Goal: Task Accomplishment & Management: Manage account settings

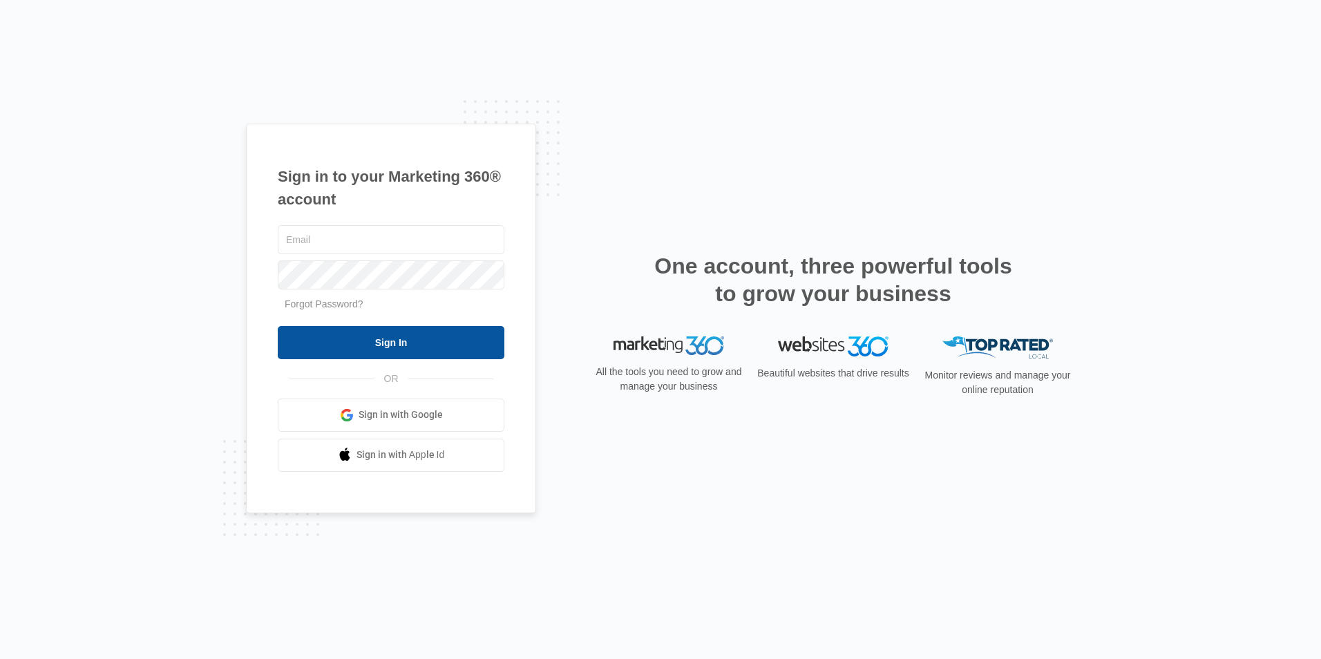
type input "charnnelsdellis@gmail.com"
click at [376, 345] on input "Sign In" at bounding box center [391, 342] width 227 height 33
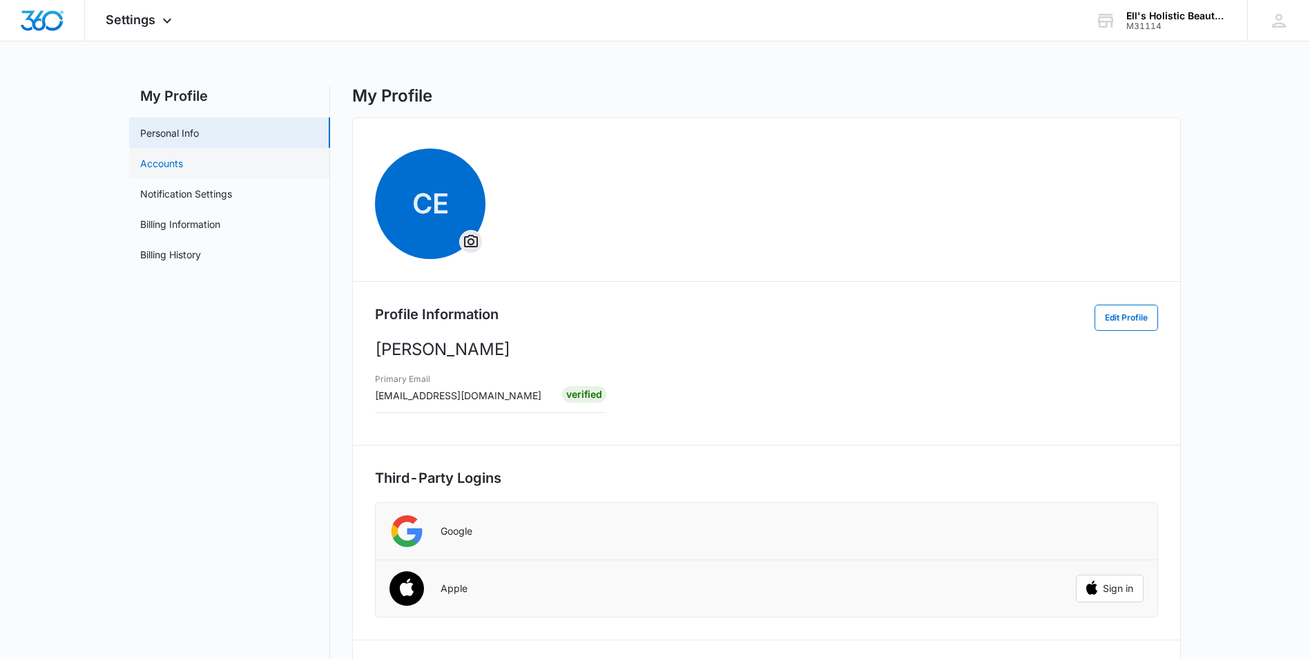
click at [162, 165] on link "Accounts" at bounding box center [161, 163] width 43 height 15
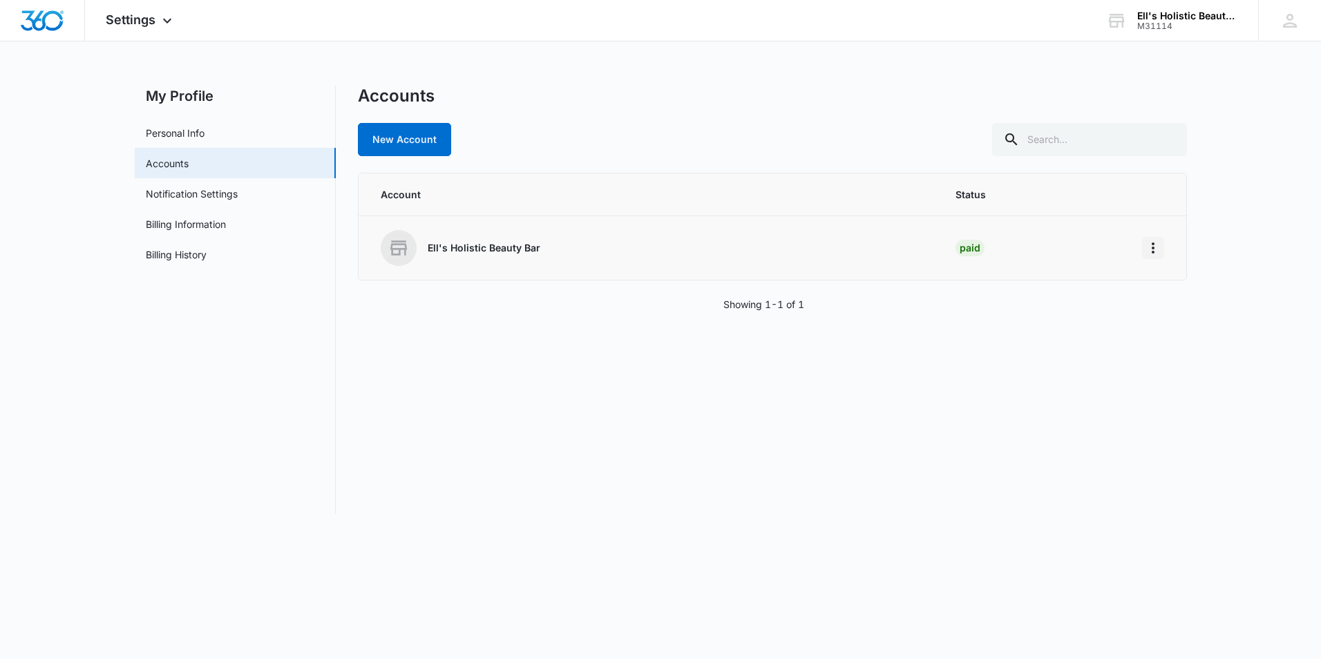
click at [1152, 251] on icon "Home" at bounding box center [1153, 247] width 3 height 11
click at [1170, 285] on div "Go to Dashboard" at bounding box center [1197, 287] width 77 height 10
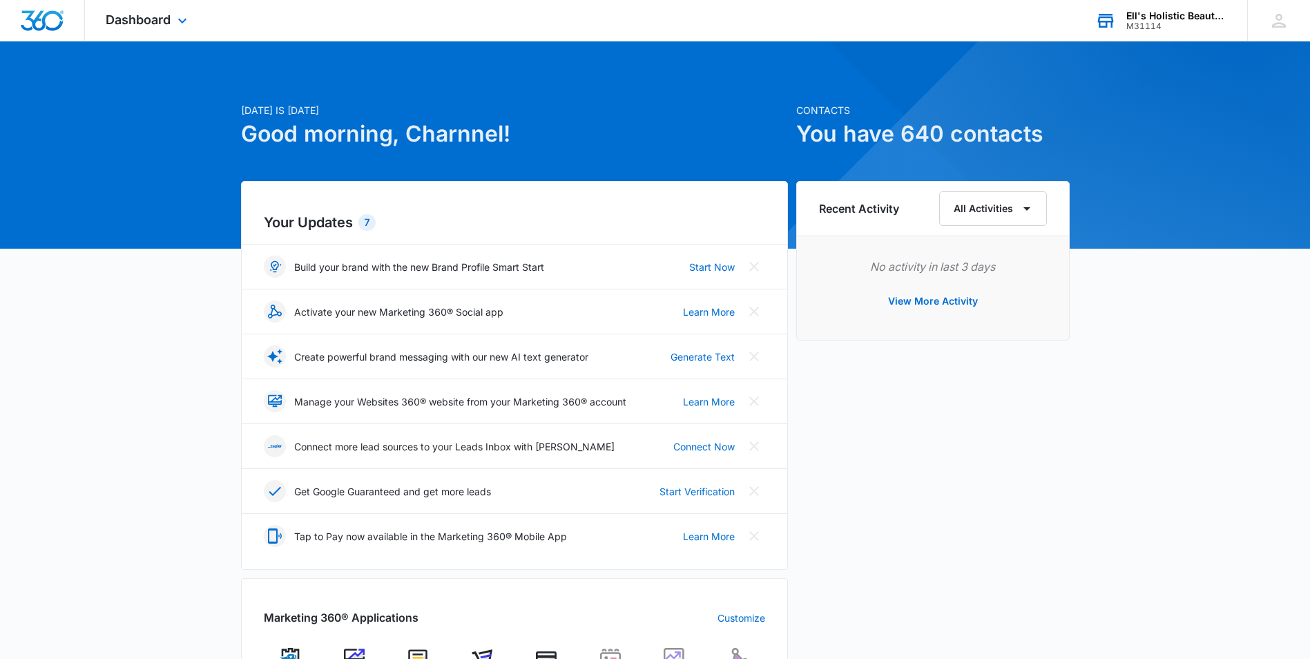
click at [1215, 23] on div "M31114" at bounding box center [1177, 26] width 101 height 10
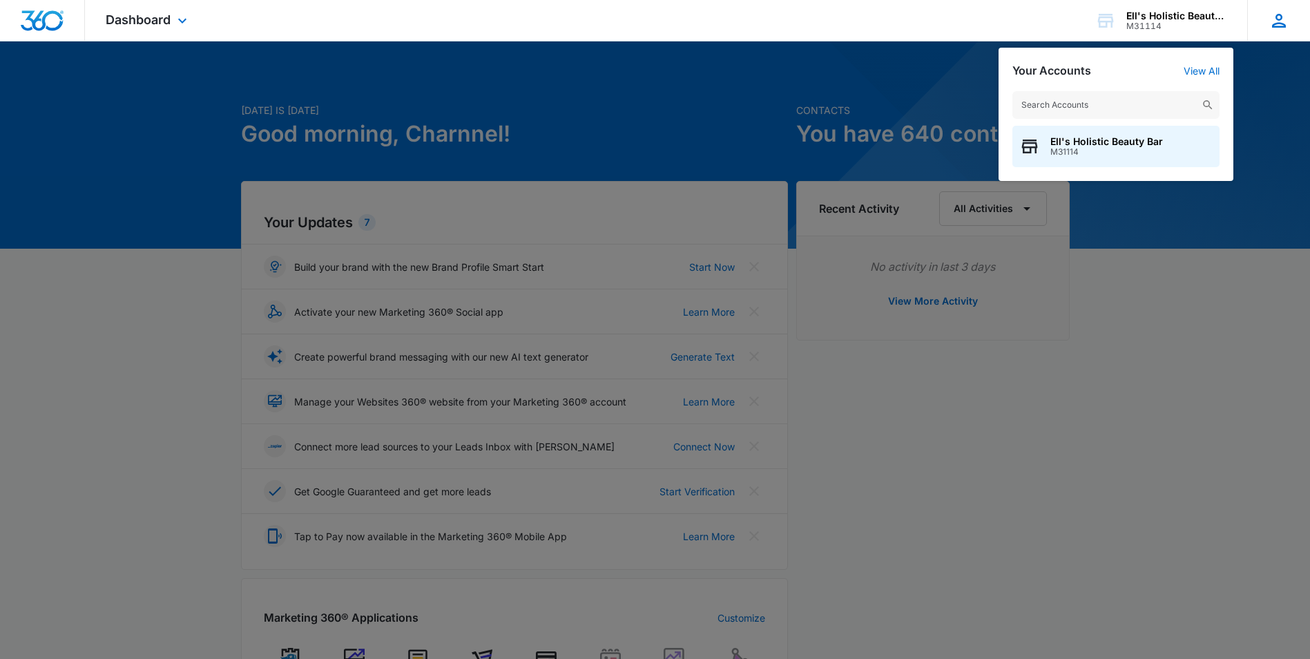
click at [1274, 25] on icon at bounding box center [1279, 21] width 14 height 14
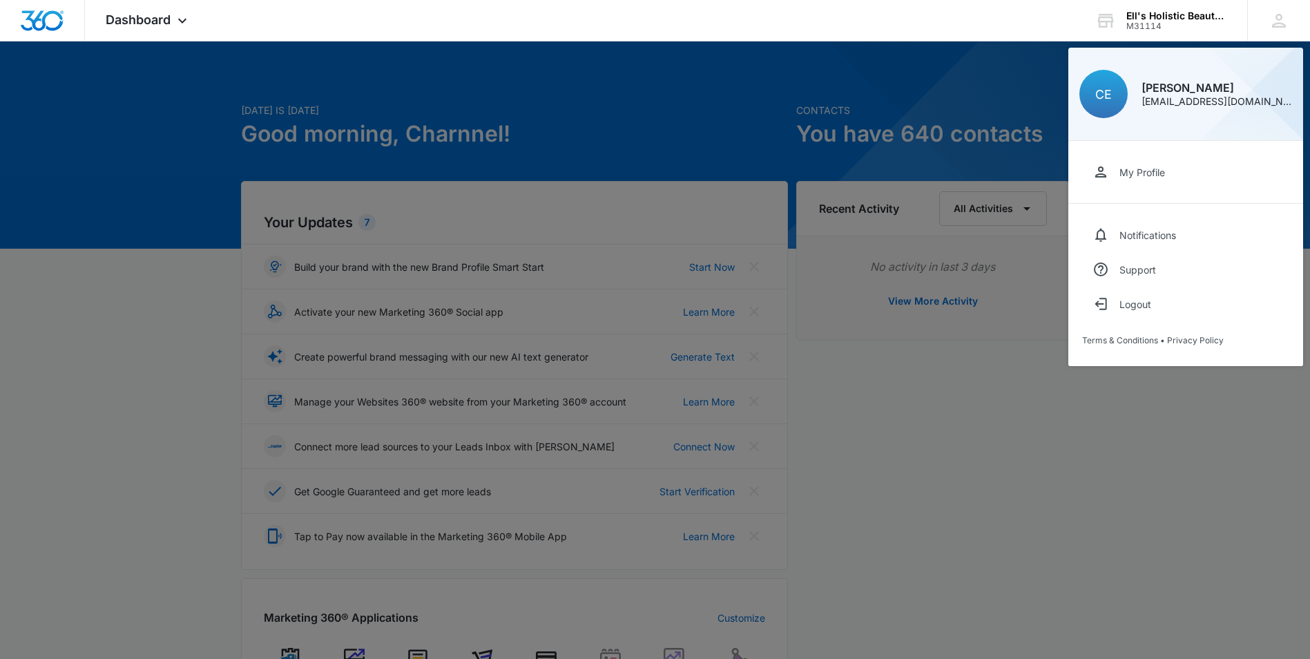
click at [1149, 169] on div "My Profile" at bounding box center [1143, 172] width 46 height 12
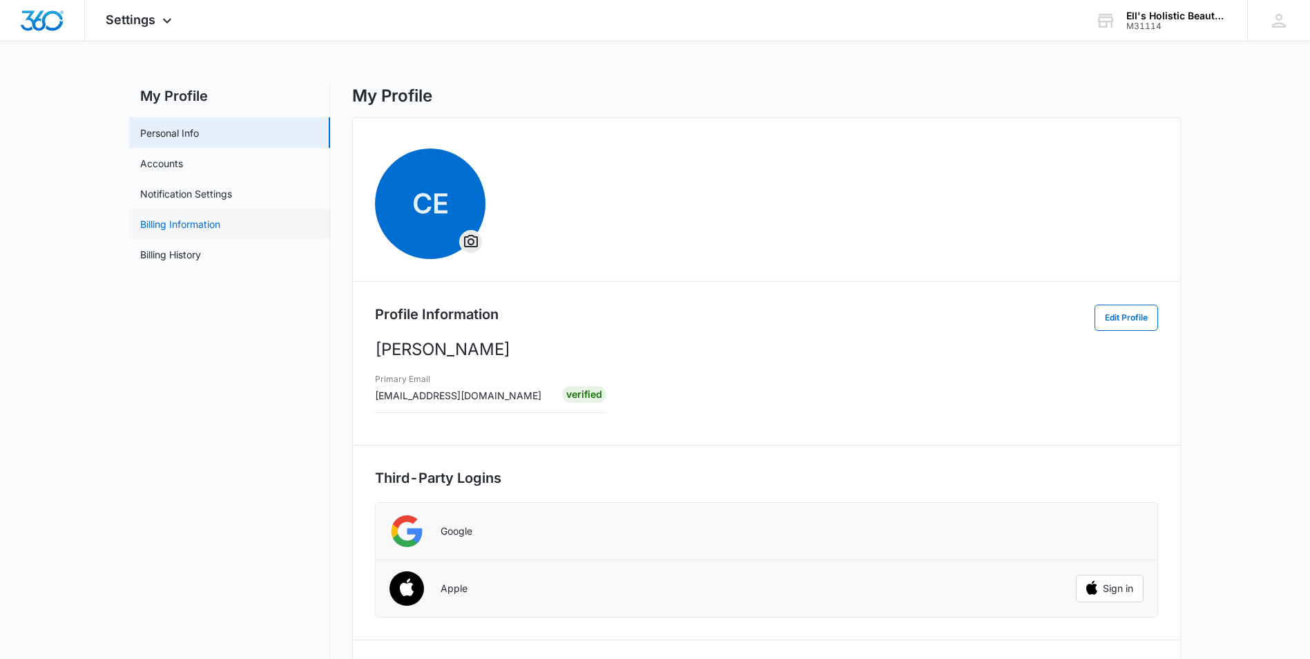
click at [166, 228] on link "Billing Information" at bounding box center [180, 224] width 80 height 15
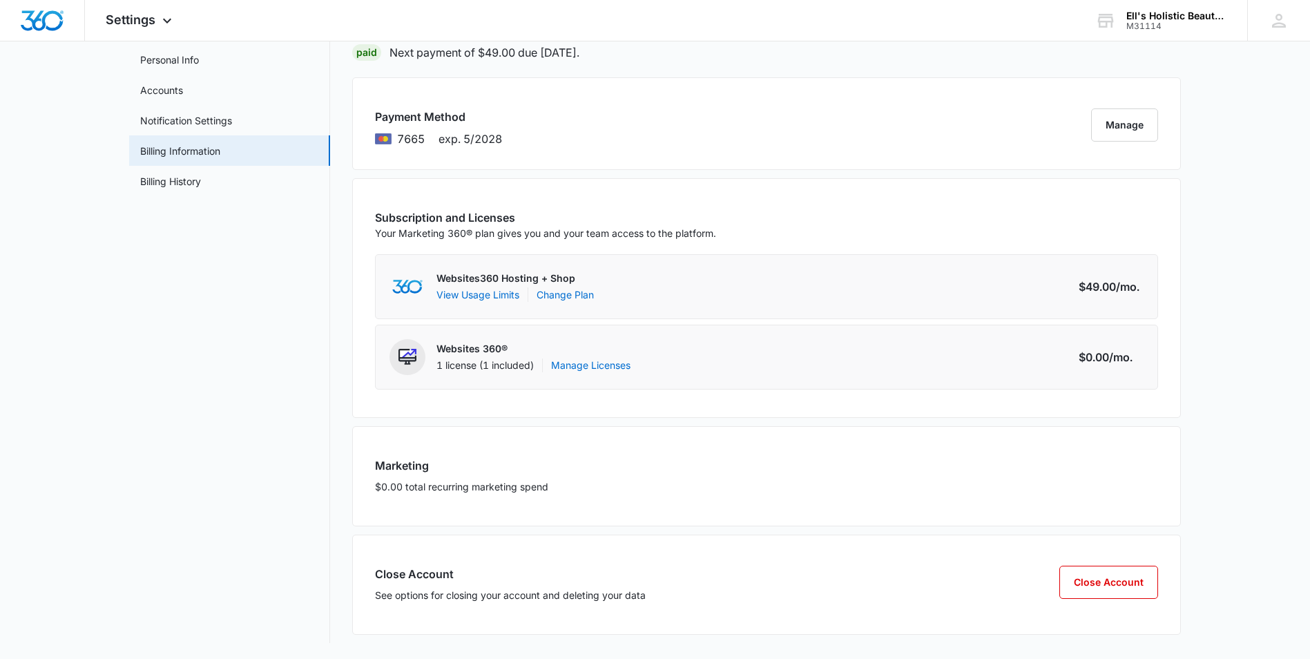
scroll to position [74, 0]
click at [1111, 582] on button "Close Account" at bounding box center [1109, 581] width 99 height 33
select select "pm_1RiHa8A4n8RTgNjU3vJ3Tfm2"
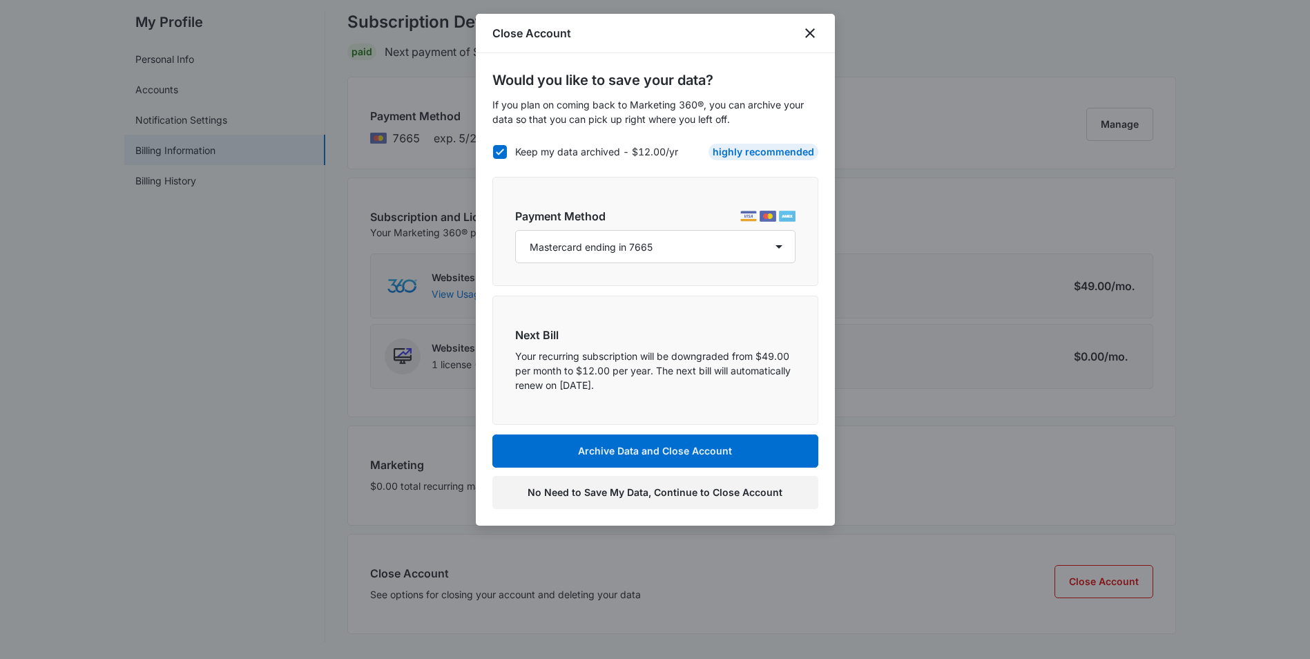
click at [566, 495] on button "No Need to Save My Data, Continue to Close Account" at bounding box center [656, 492] width 326 height 33
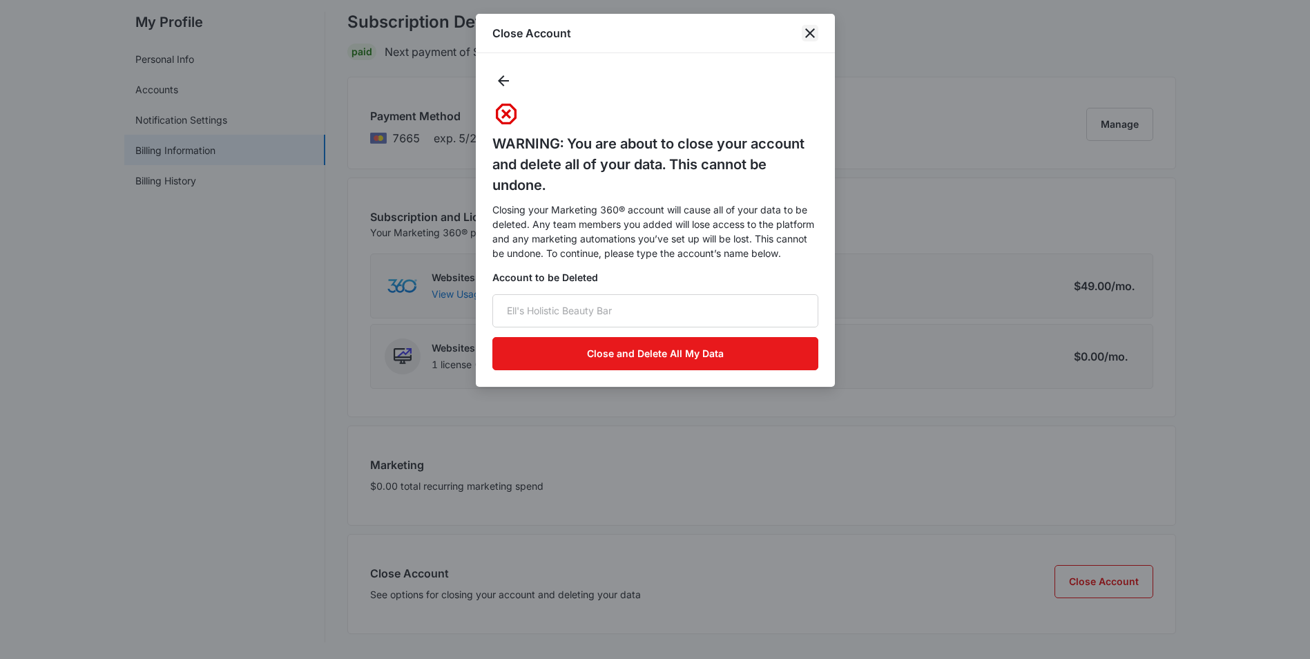
click at [811, 32] on icon "close" at bounding box center [810, 33] width 10 height 10
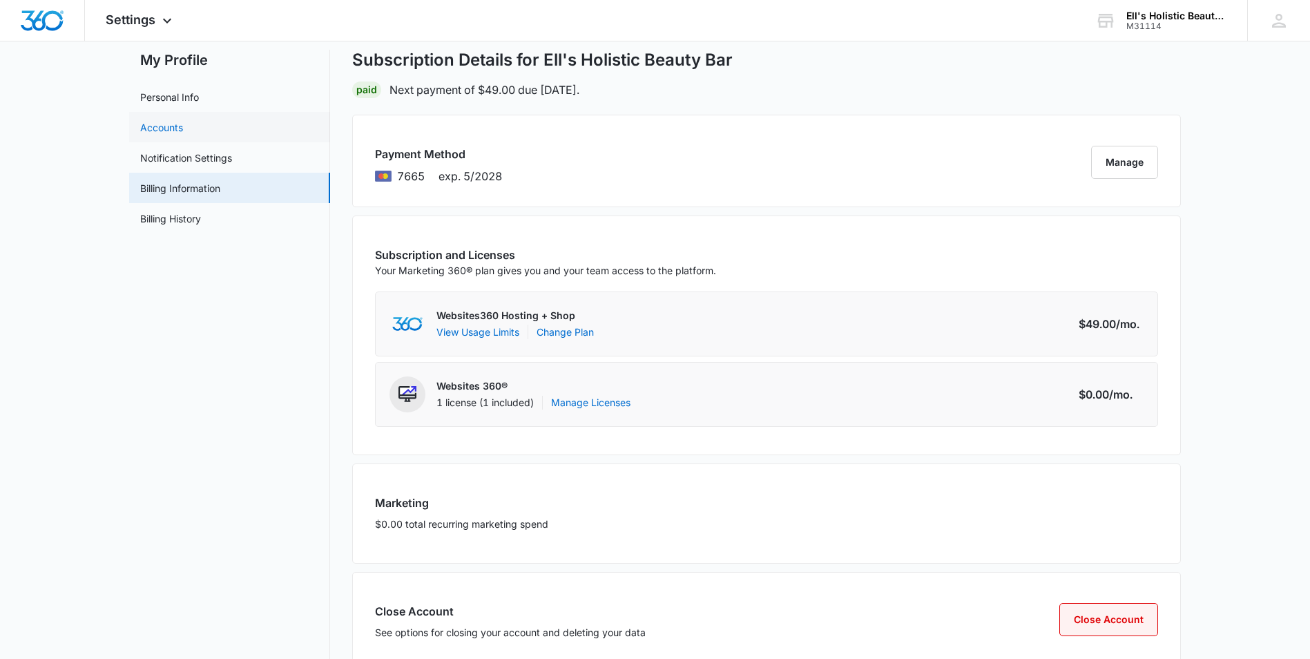
scroll to position [0, 0]
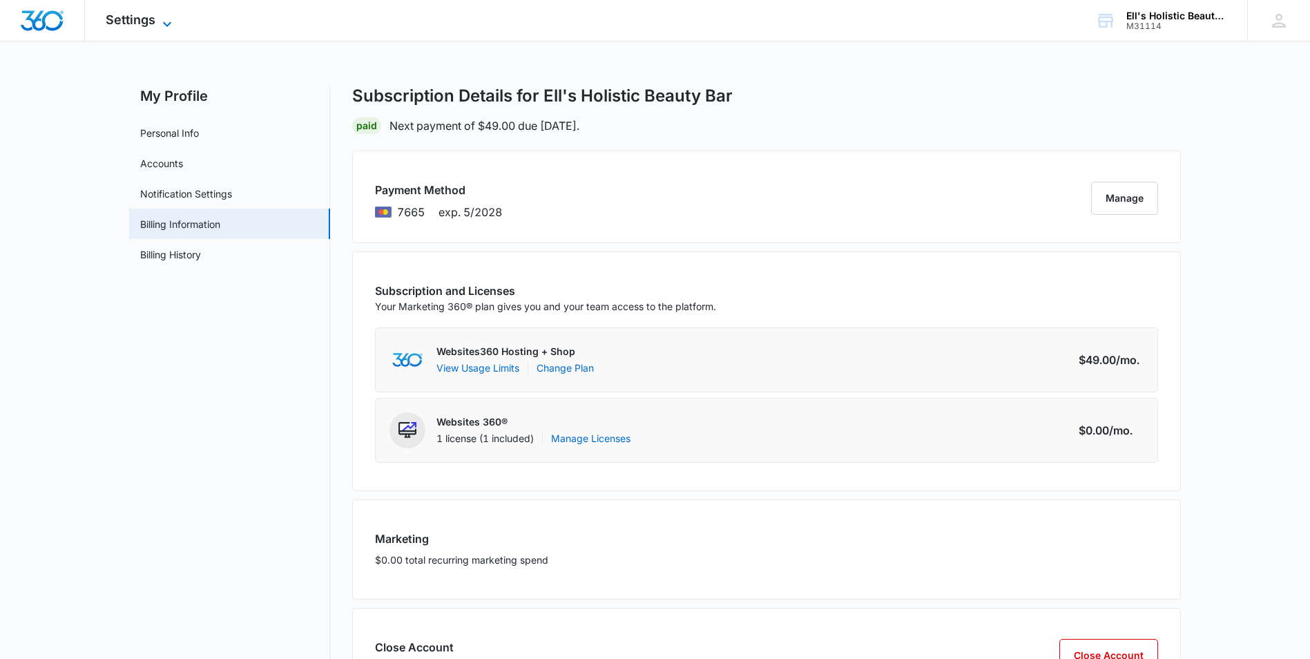
click at [169, 25] on icon at bounding box center [167, 24] width 17 height 17
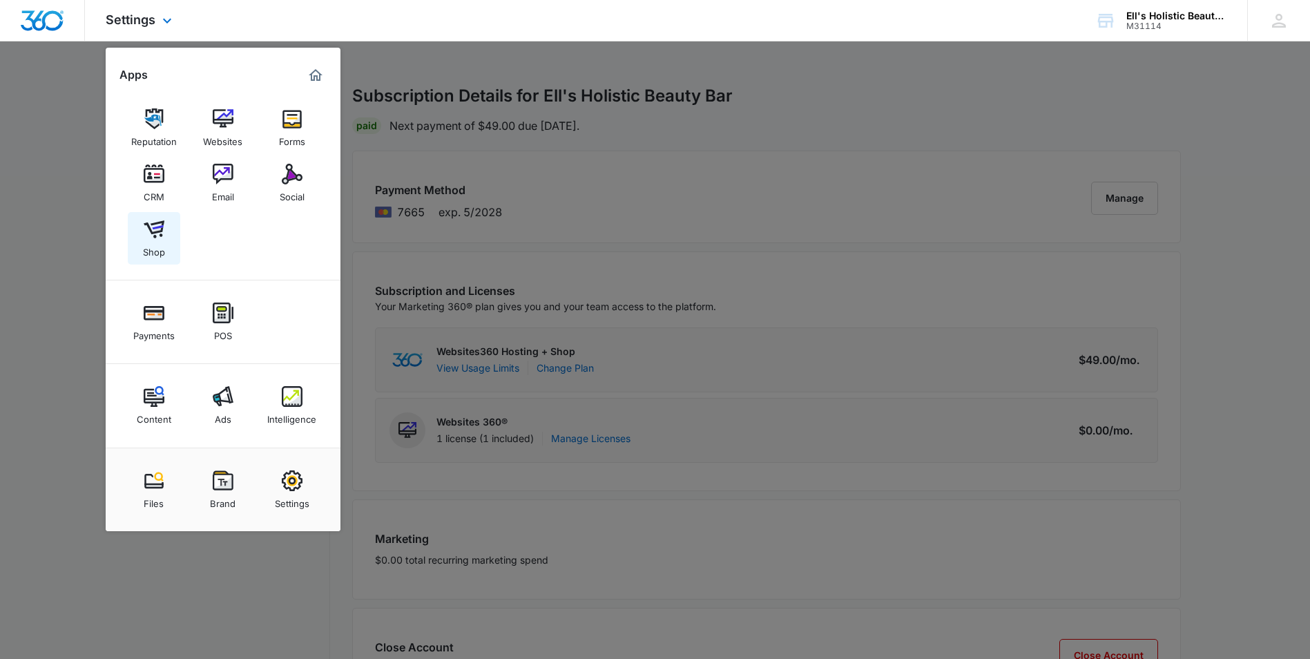
click at [149, 244] on div "Shop" at bounding box center [154, 249] width 22 height 18
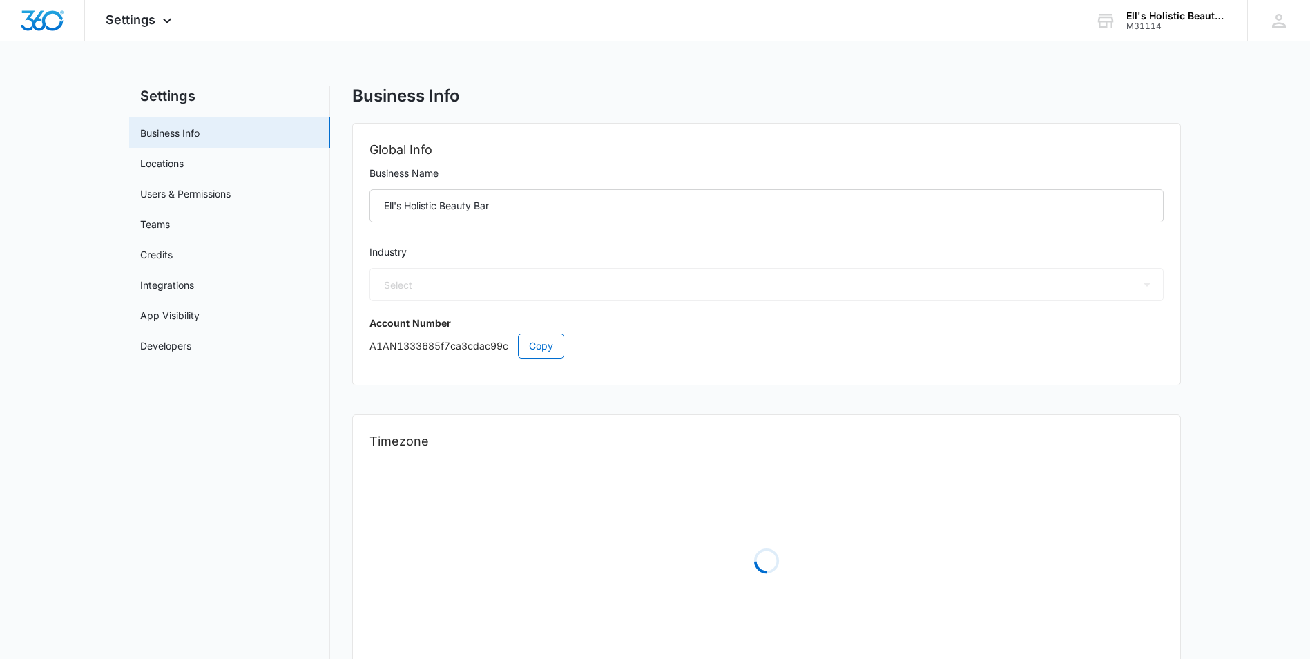
select select "45"
select select "US"
select select "America/Los_Angeles"
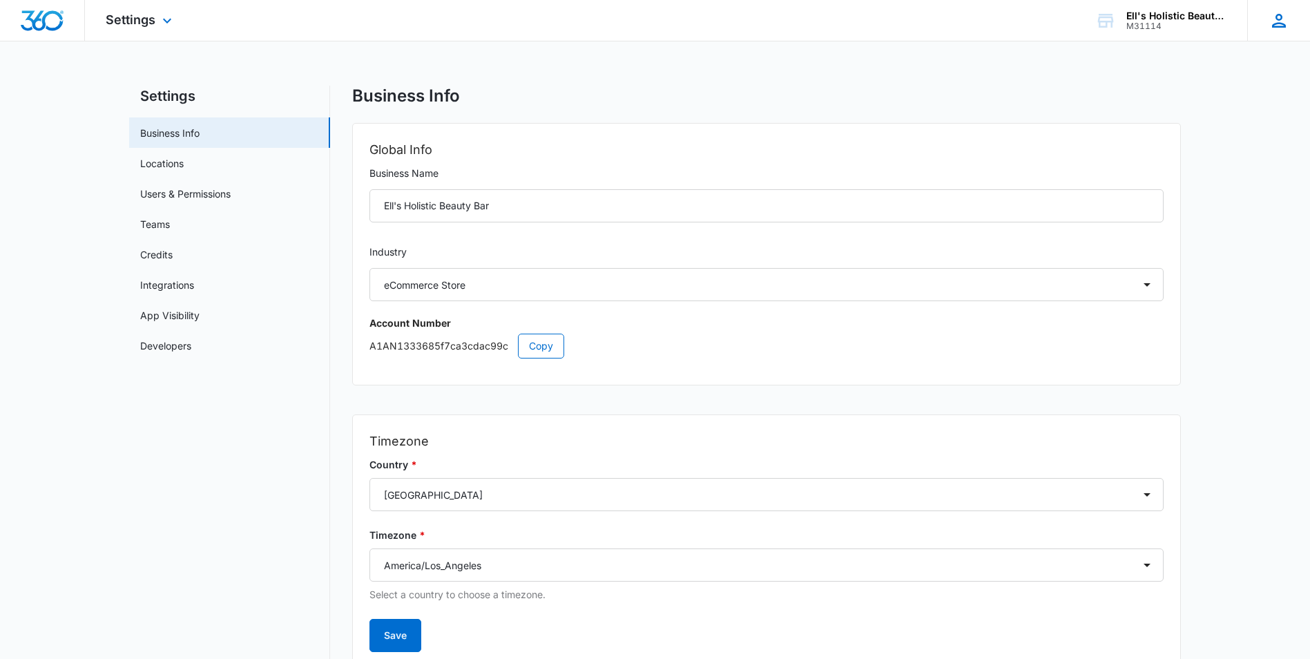
click at [1284, 27] on icon at bounding box center [1279, 21] width 14 height 14
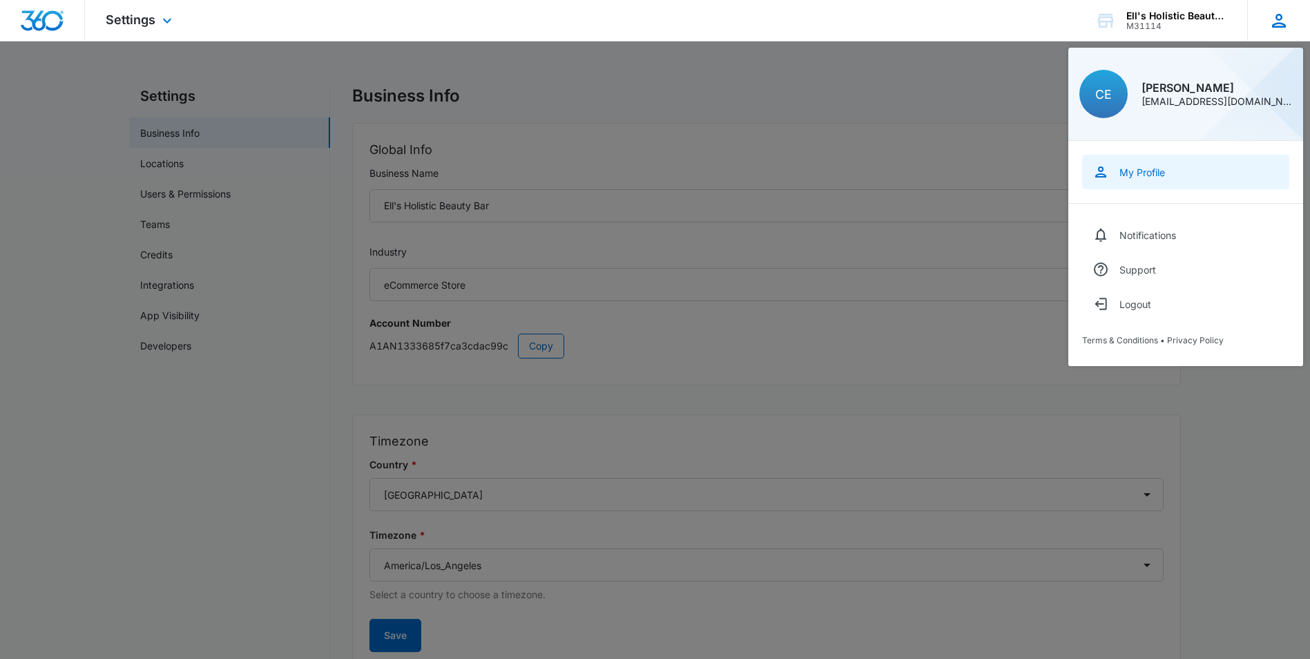
click at [1152, 174] on div "My Profile" at bounding box center [1143, 172] width 46 height 12
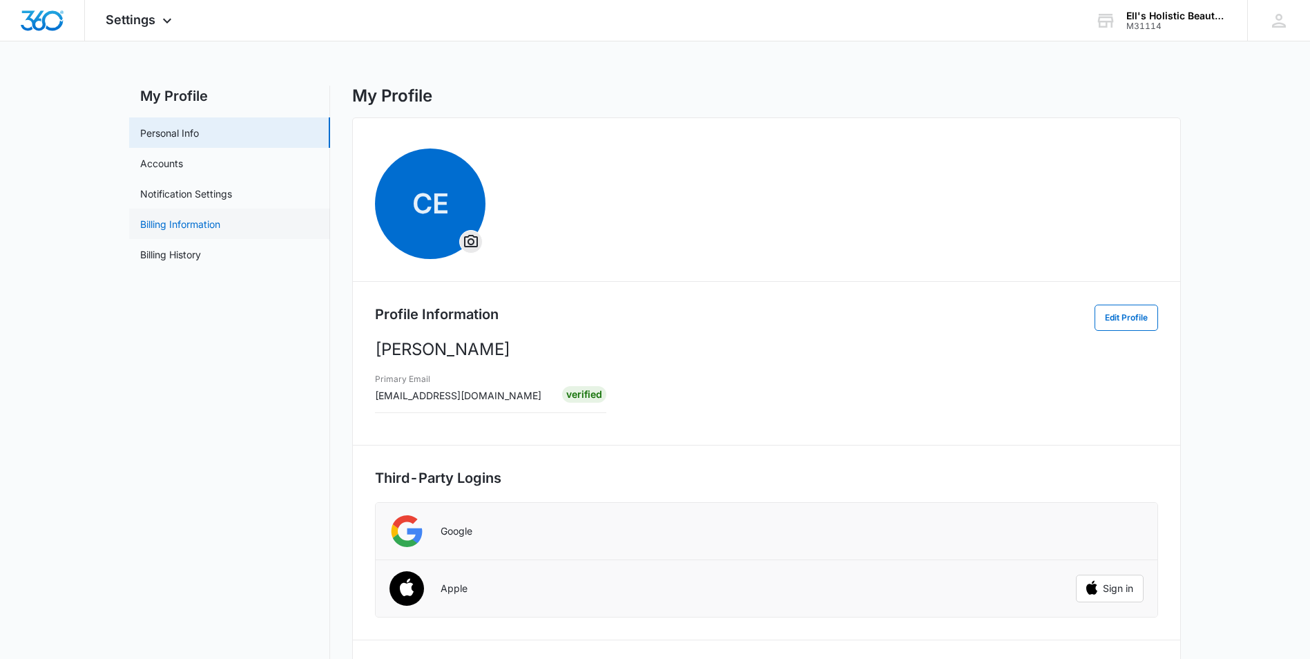
click at [175, 220] on link "Billing Information" at bounding box center [180, 224] width 80 height 15
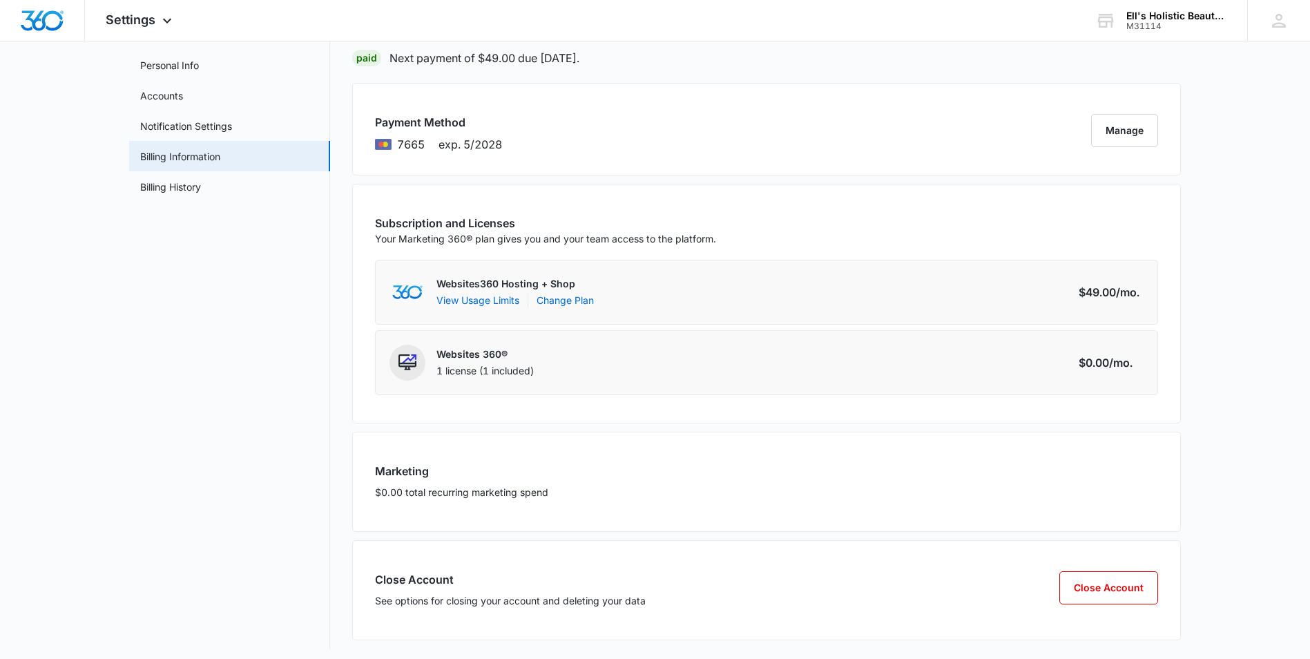
scroll to position [74, 0]
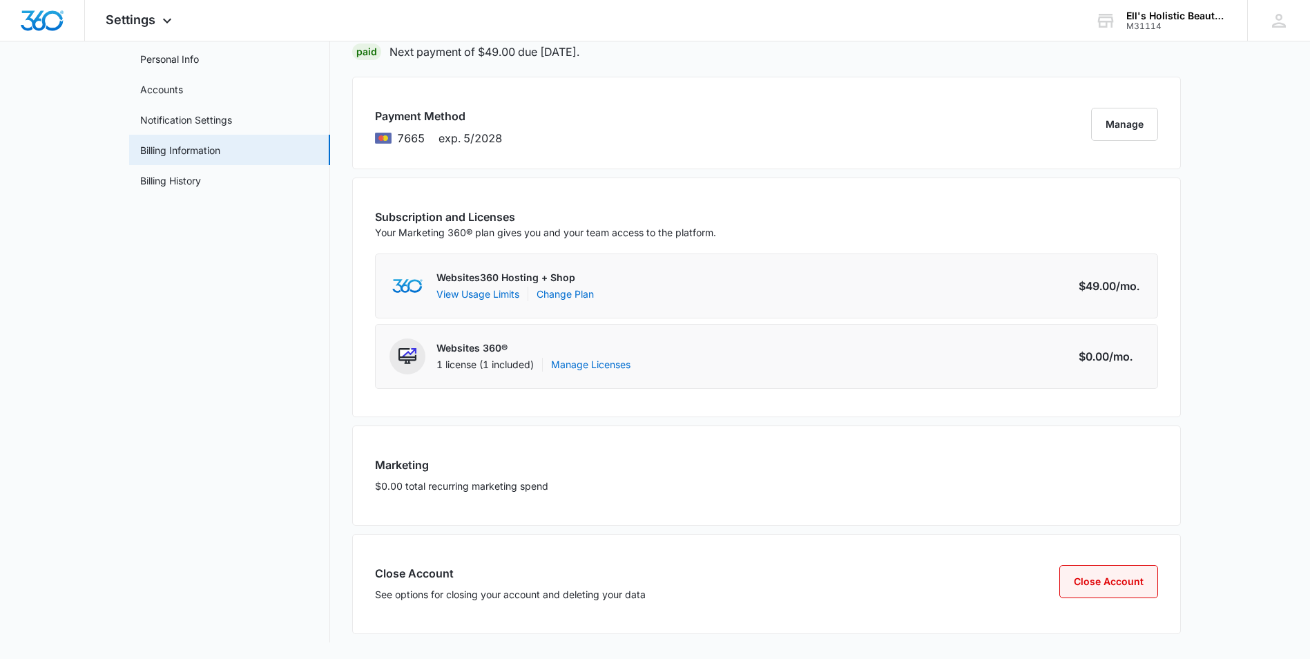
click at [1117, 590] on button "Close Account" at bounding box center [1109, 581] width 99 height 33
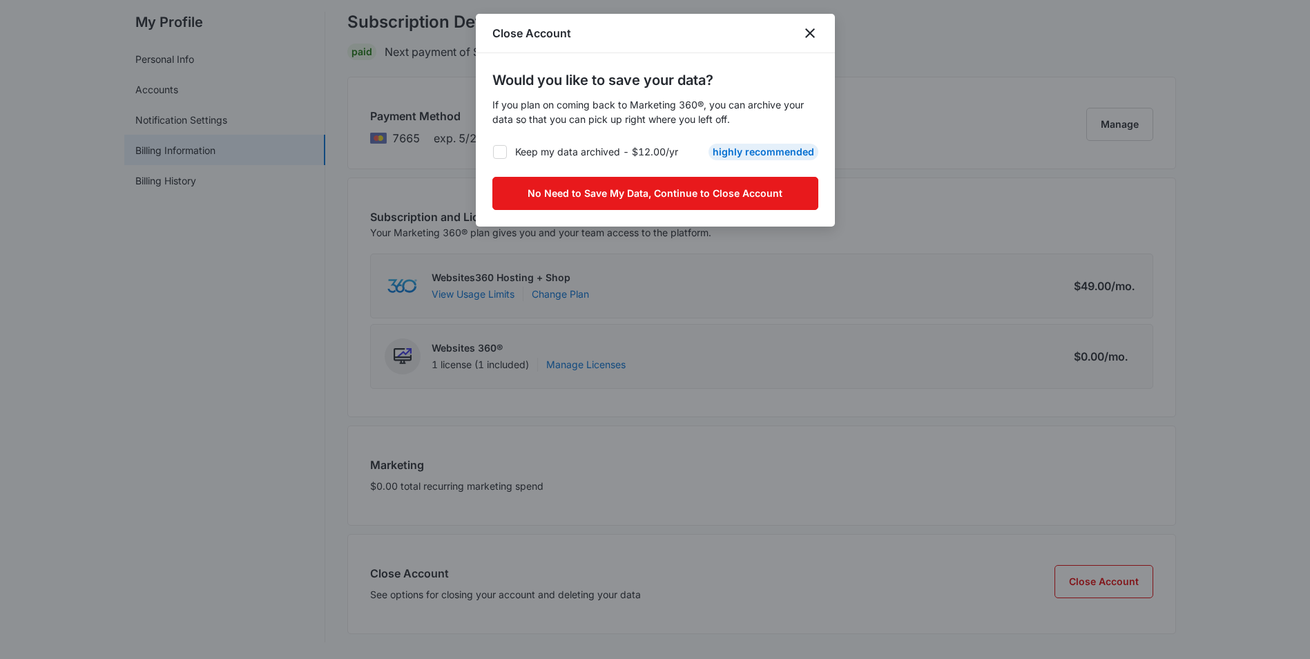
click at [502, 153] on icon at bounding box center [500, 152] width 12 height 12
click at [493, 152] on input "Keep my data archived - $12.00/yr" at bounding box center [493, 151] width 1 height 1
checkbox input "true"
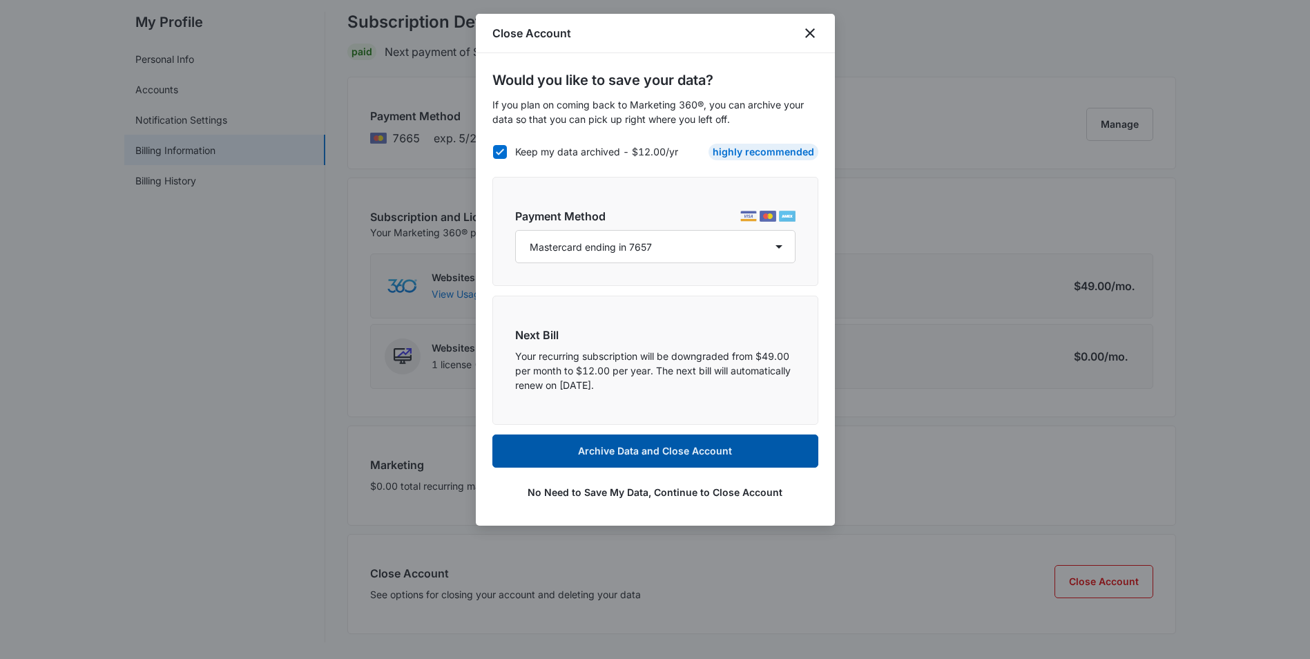
click at [611, 457] on button "Archive Data and Close Account" at bounding box center [656, 451] width 326 height 33
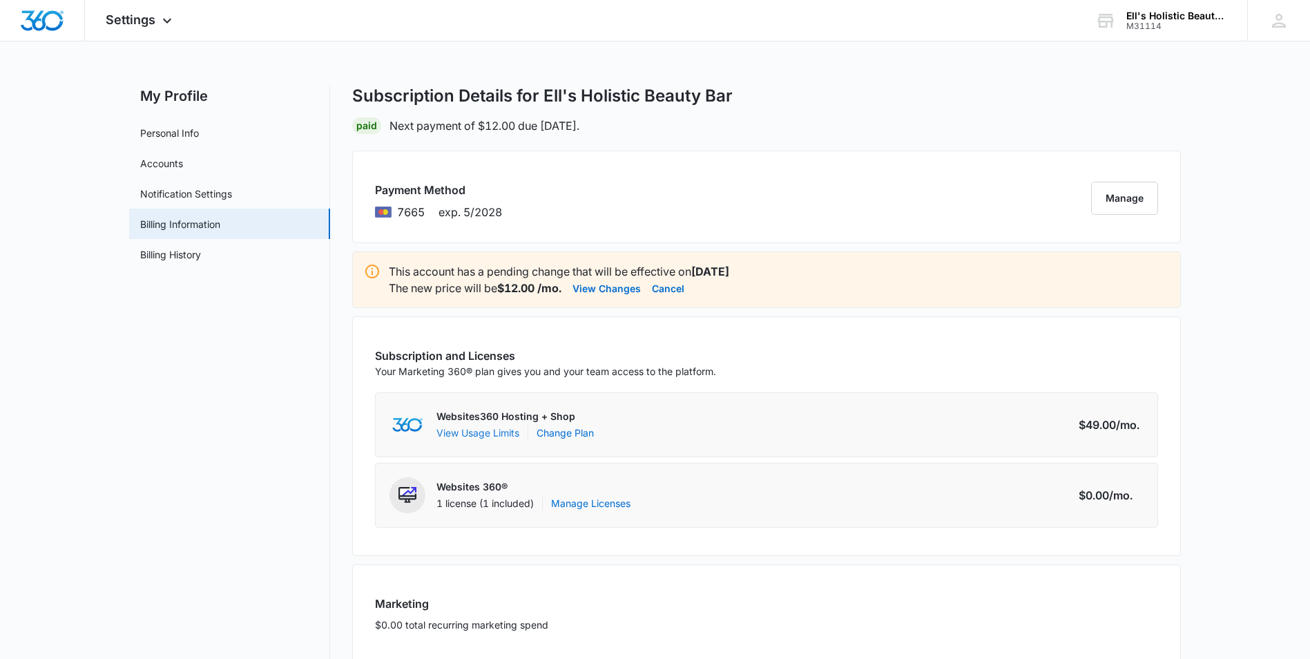
click at [481, 433] on button "View Usage Limits" at bounding box center [478, 433] width 83 height 15
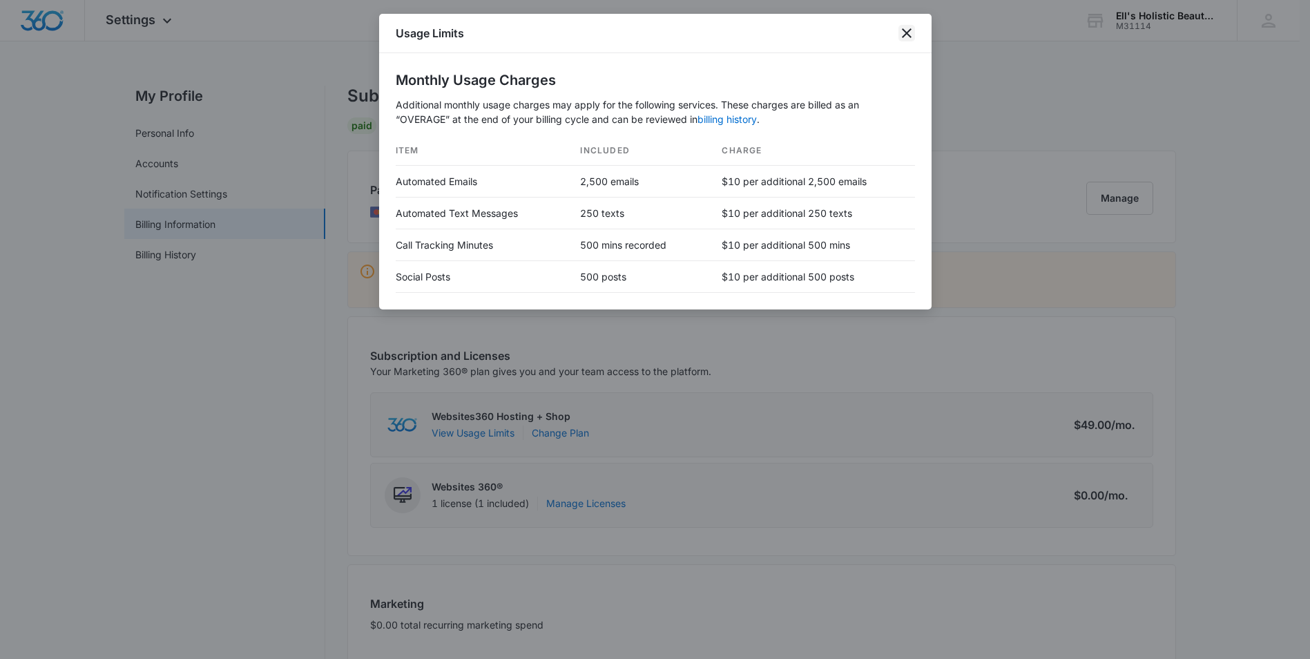
click at [910, 35] on icon "close" at bounding box center [907, 33] width 17 height 17
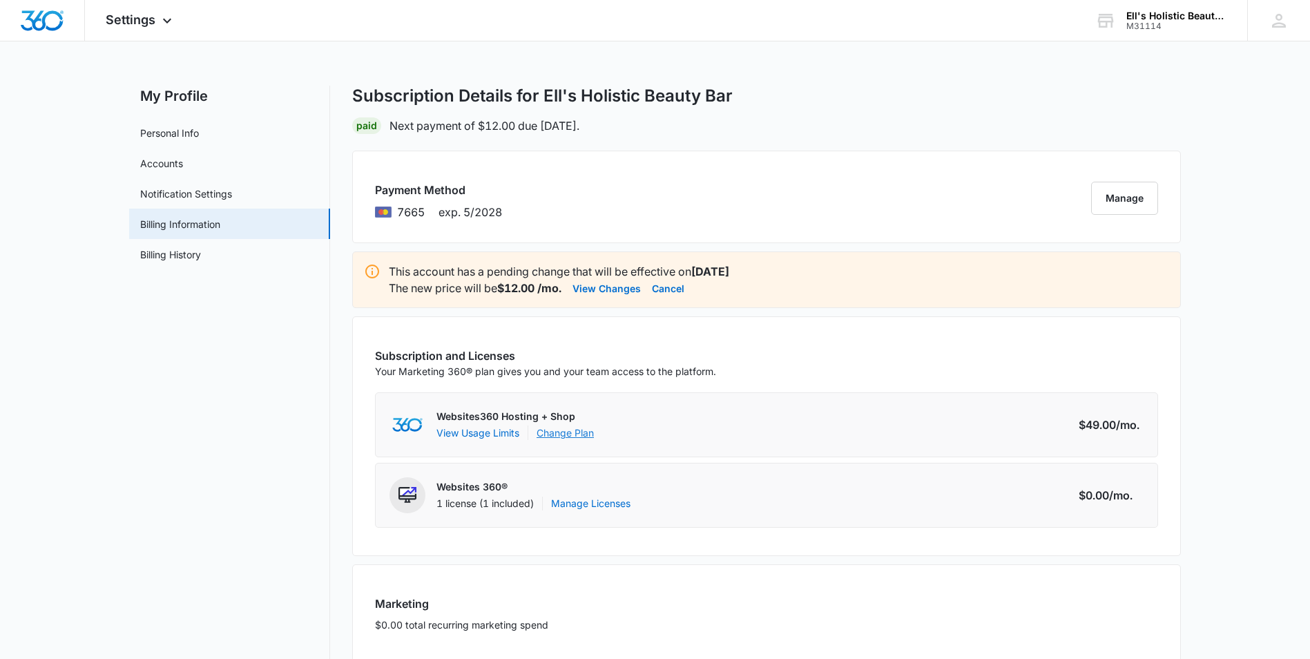
click at [564, 439] on link "Change Plan" at bounding box center [565, 433] width 57 height 15
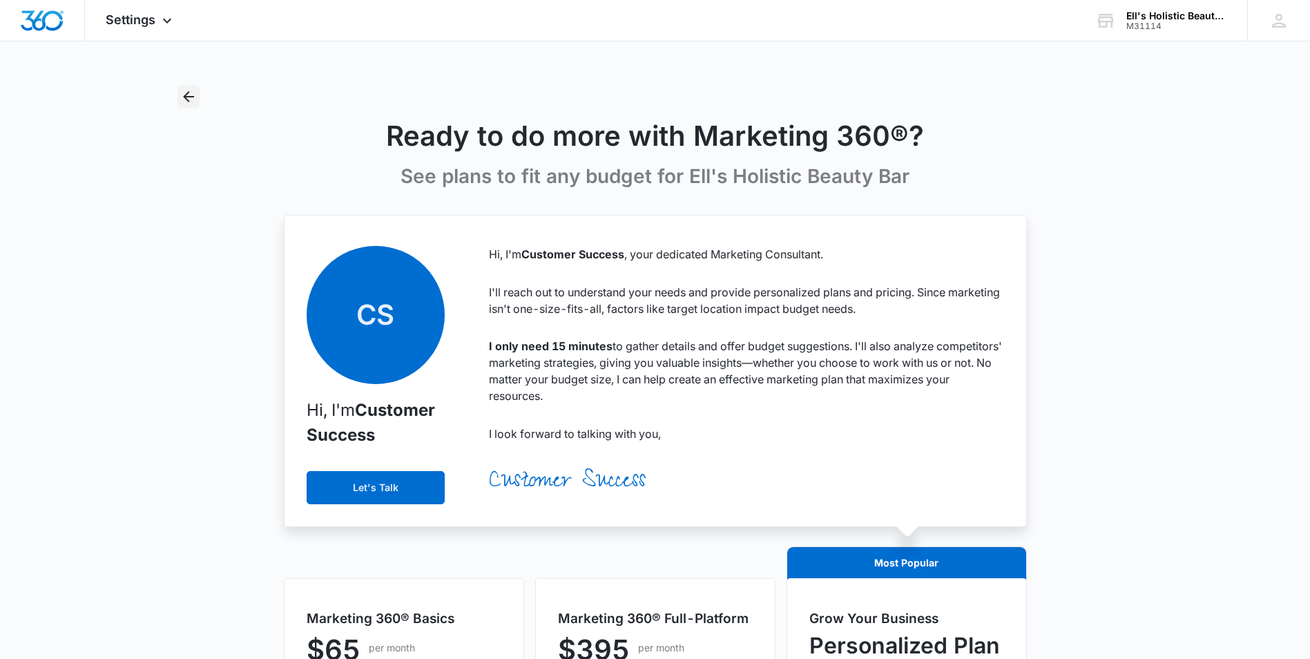
click at [183, 95] on icon "Back" at bounding box center [188, 96] width 17 height 17
